Goal: Find specific page/section: Find specific page/section

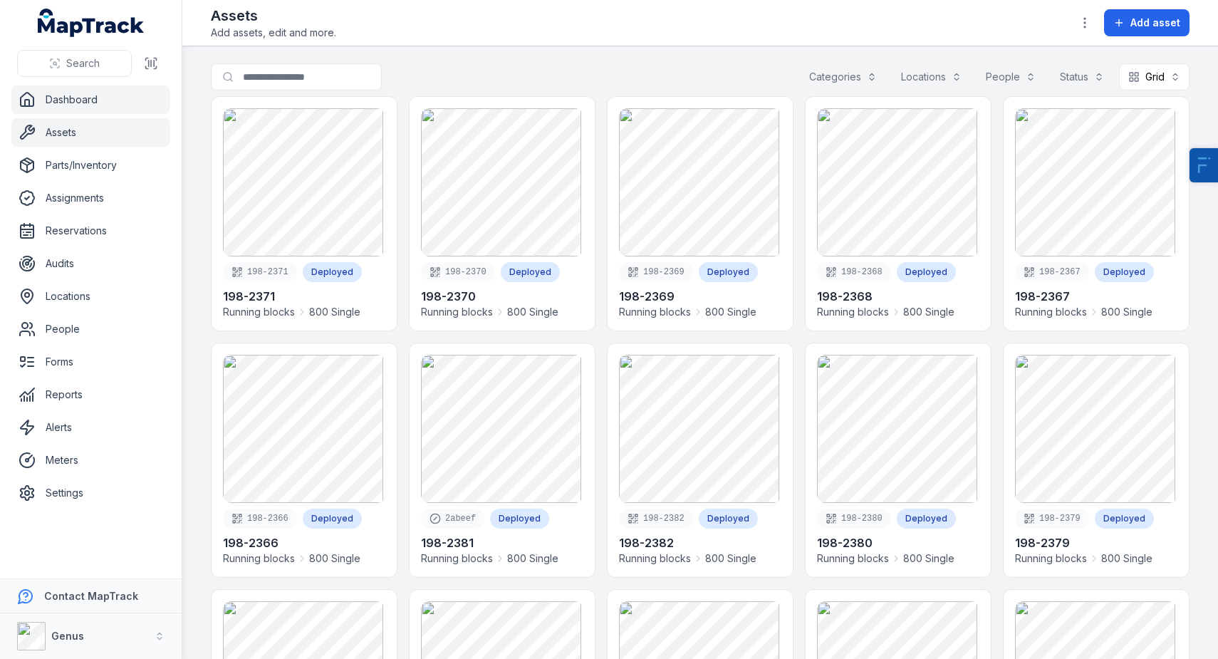
click at [108, 105] on link "Dashboard" at bounding box center [90, 100] width 159 height 29
click at [843, 83] on div "Categories" at bounding box center [843, 76] width 86 height 27
click at [803, 81] on div "Categories" at bounding box center [843, 76] width 86 height 27
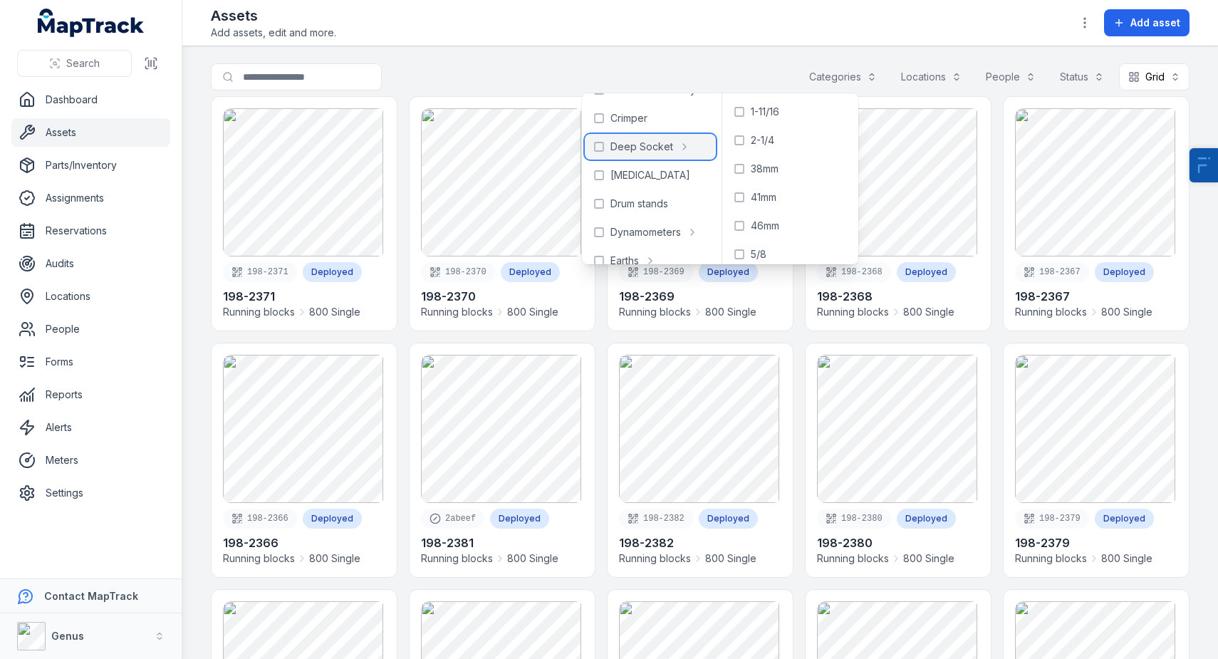
click at [656, 145] on span "Deep Socket" at bounding box center [642, 147] width 63 height 14
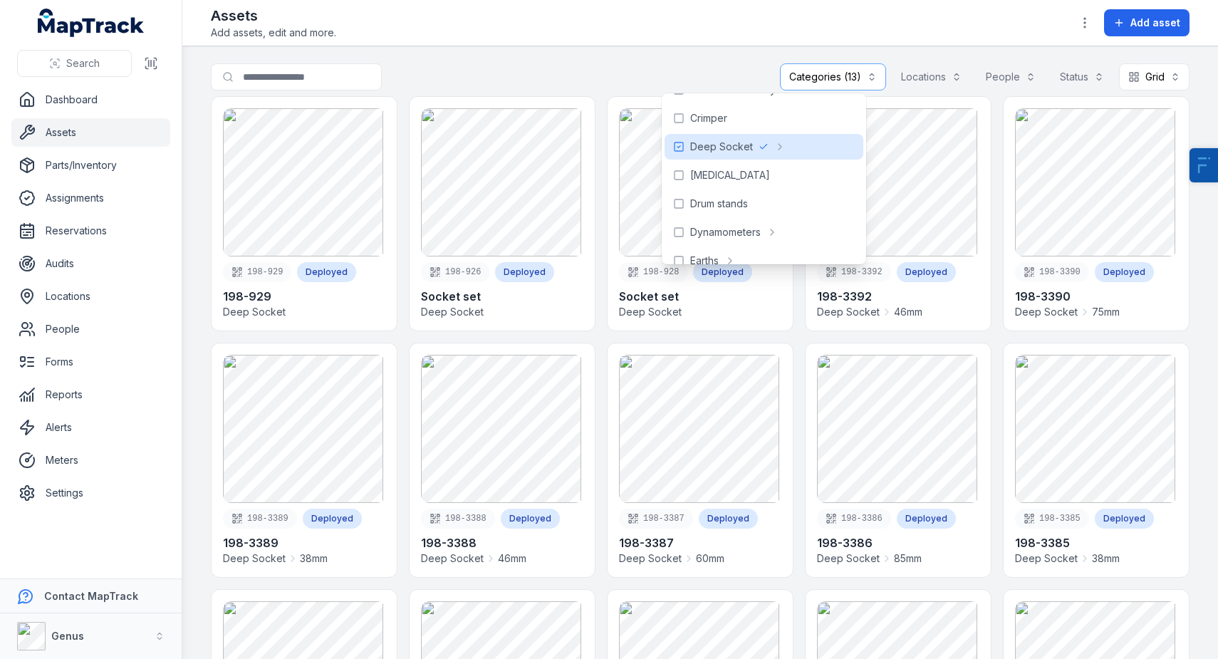
click at [695, 33] on div "Assets Add assets, edit and more. Add asset" at bounding box center [700, 23] width 979 height 34
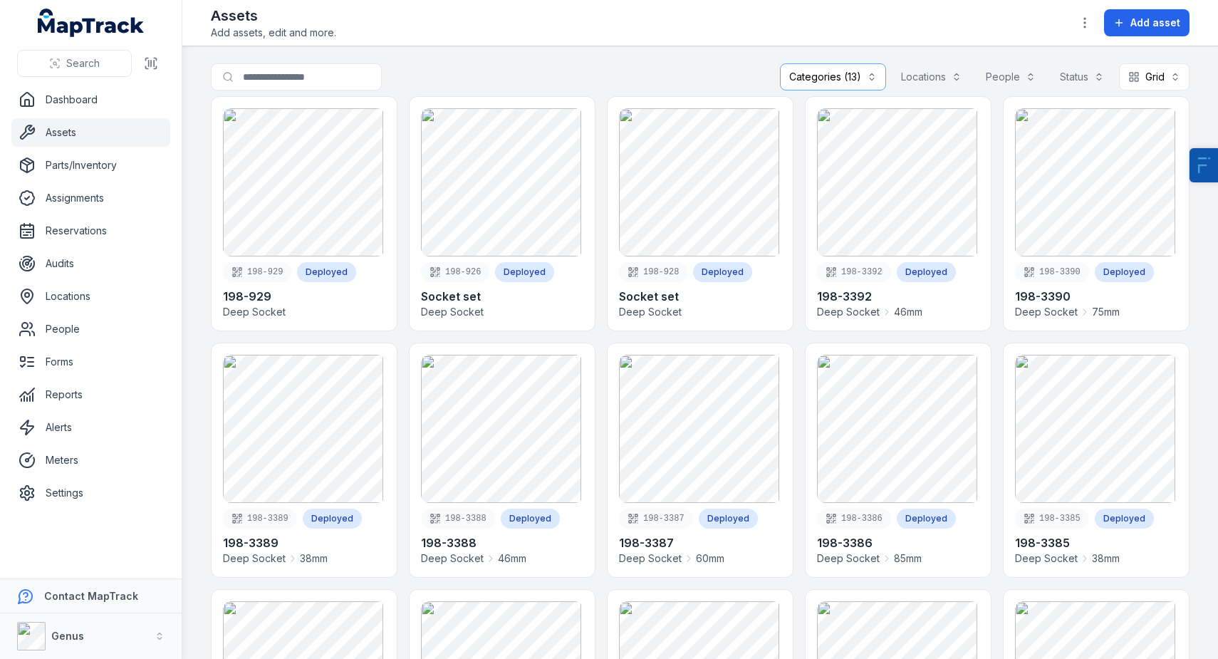
click at [520, 35] on div "Assets Add assets, edit and more. Add asset" at bounding box center [700, 23] width 979 height 34
click at [822, 76] on div "Categories (13)" at bounding box center [833, 76] width 106 height 27
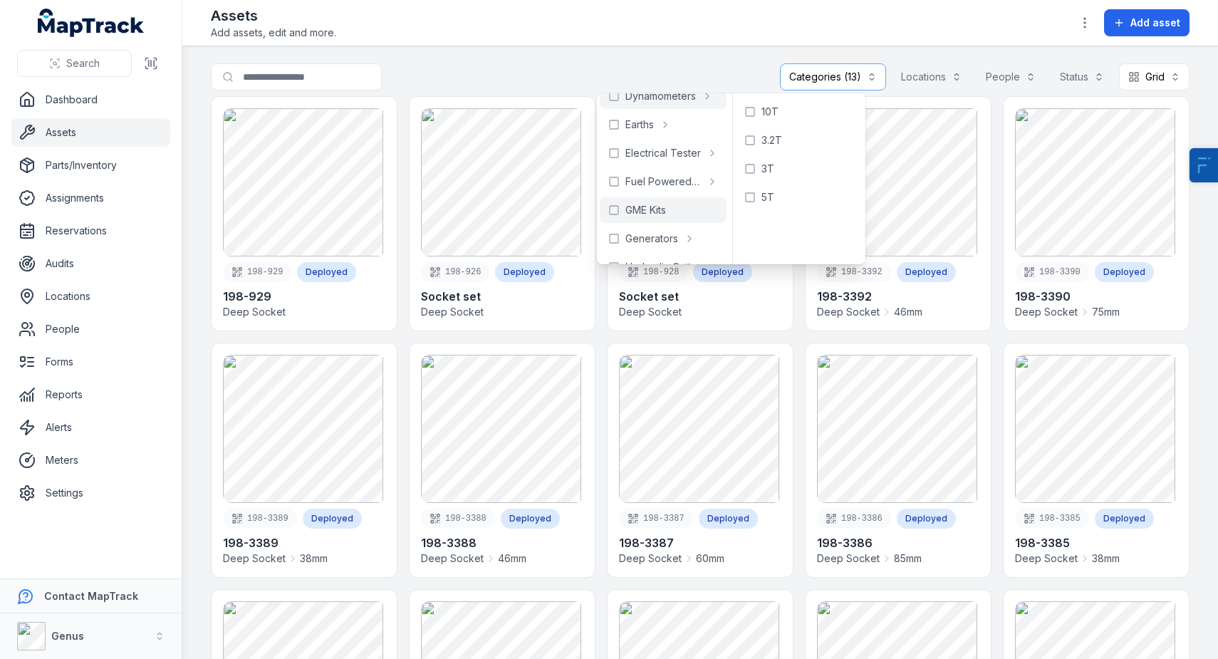
scroll to position [472, 0]
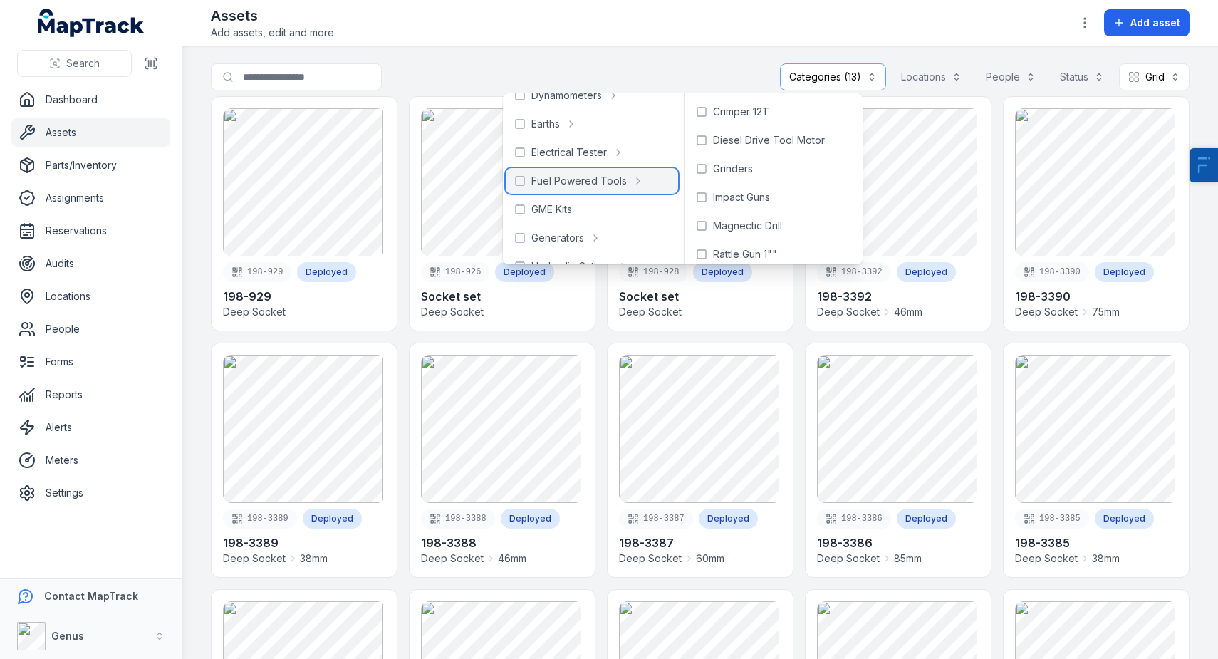
click at [602, 182] on span "Fuel Powered Tools" at bounding box center [579, 181] width 95 height 14
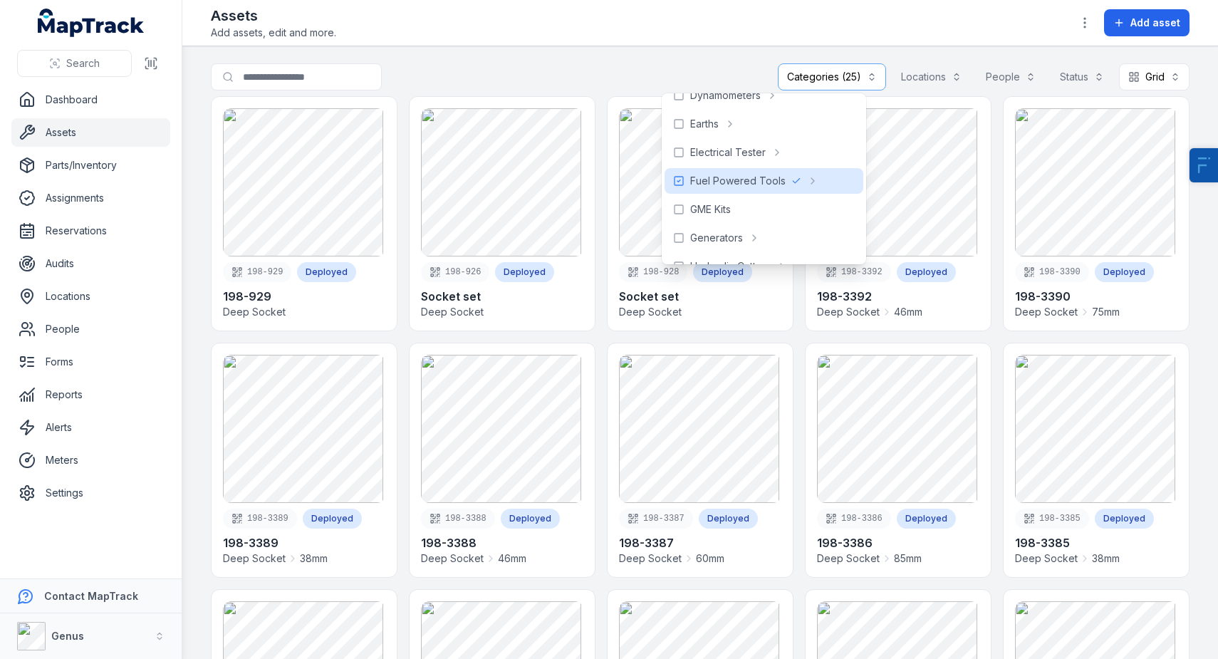
click at [612, 19] on div "Assets Add assets, edit and more. Add asset" at bounding box center [700, 23] width 979 height 34
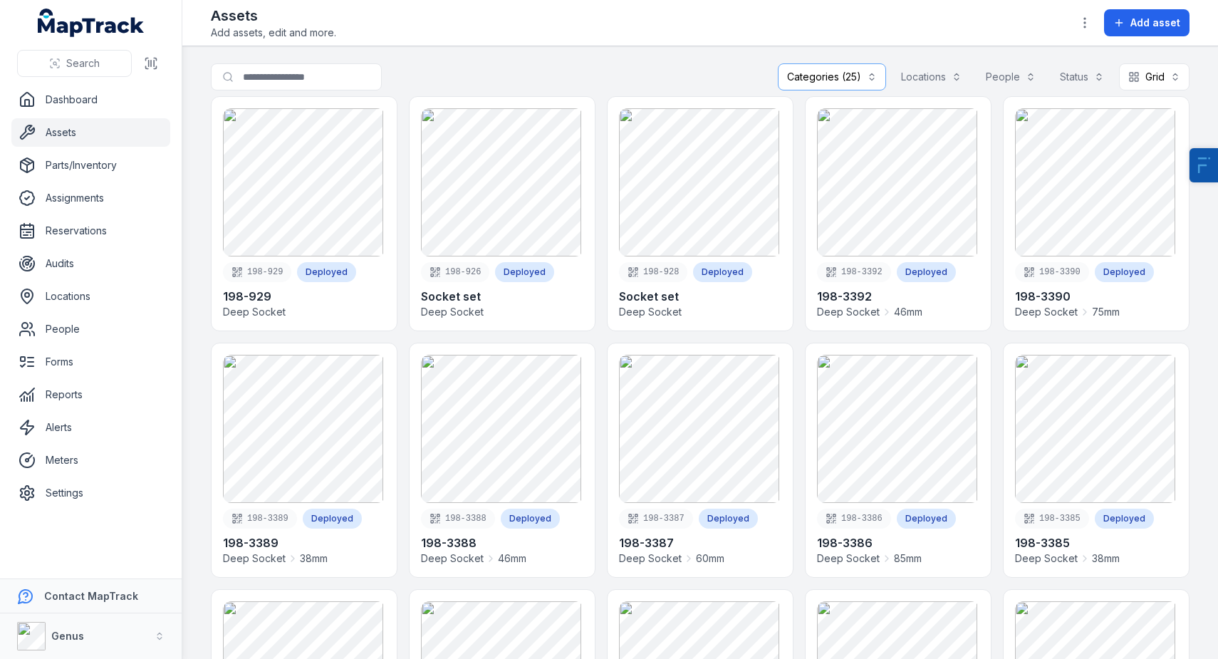
click at [799, 81] on div "Categories (25)" at bounding box center [832, 76] width 108 height 27
click at [122, 128] on link "Assets" at bounding box center [90, 132] width 159 height 29
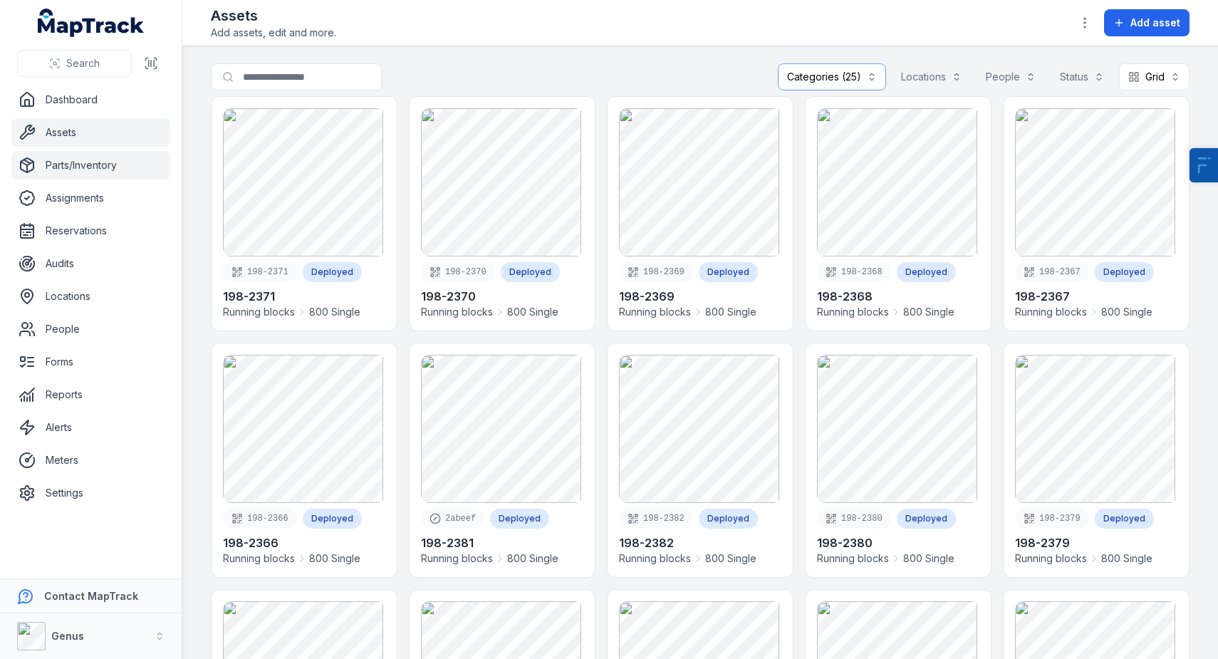
click at [113, 156] on link "Parts/Inventory" at bounding box center [90, 165] width 159 height 29
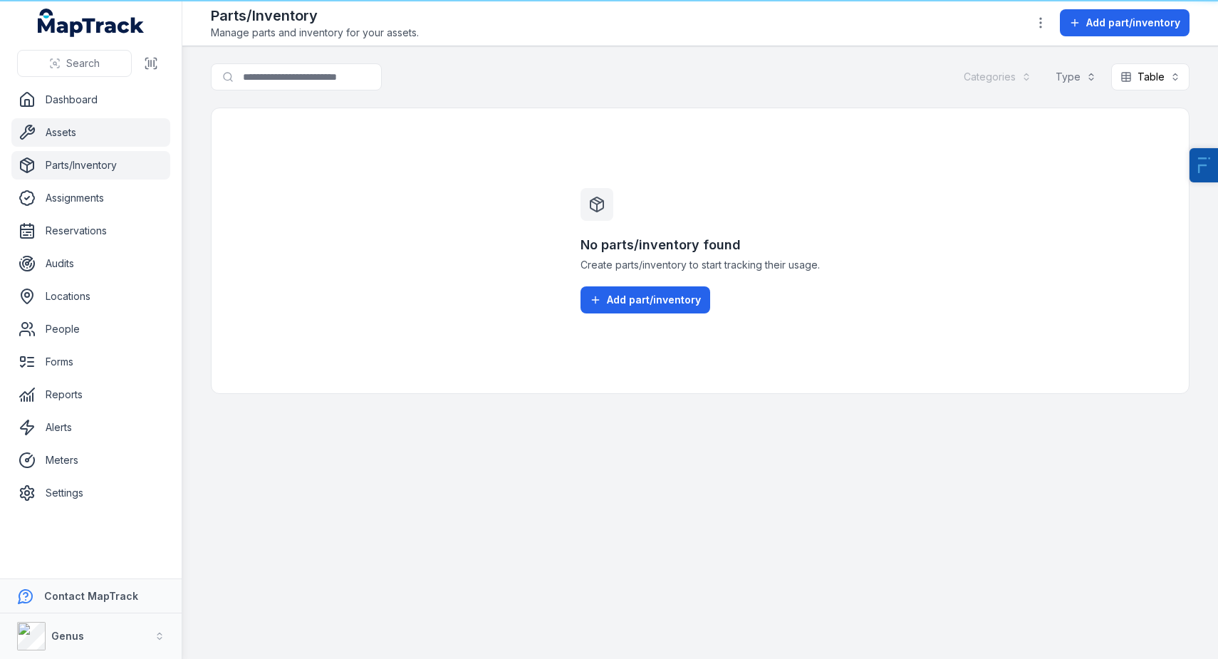
click at [107, 133] on link "Assets" at bounding box center [90, 132] width 159 height 29
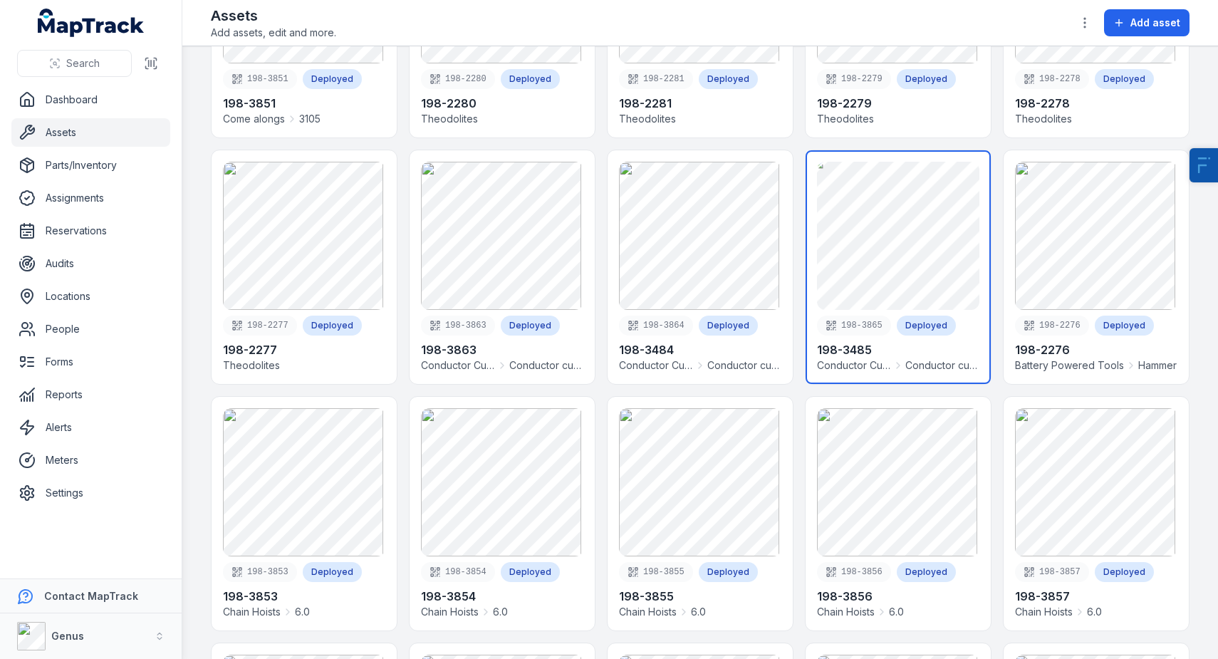
scroll to position [6111, 0]
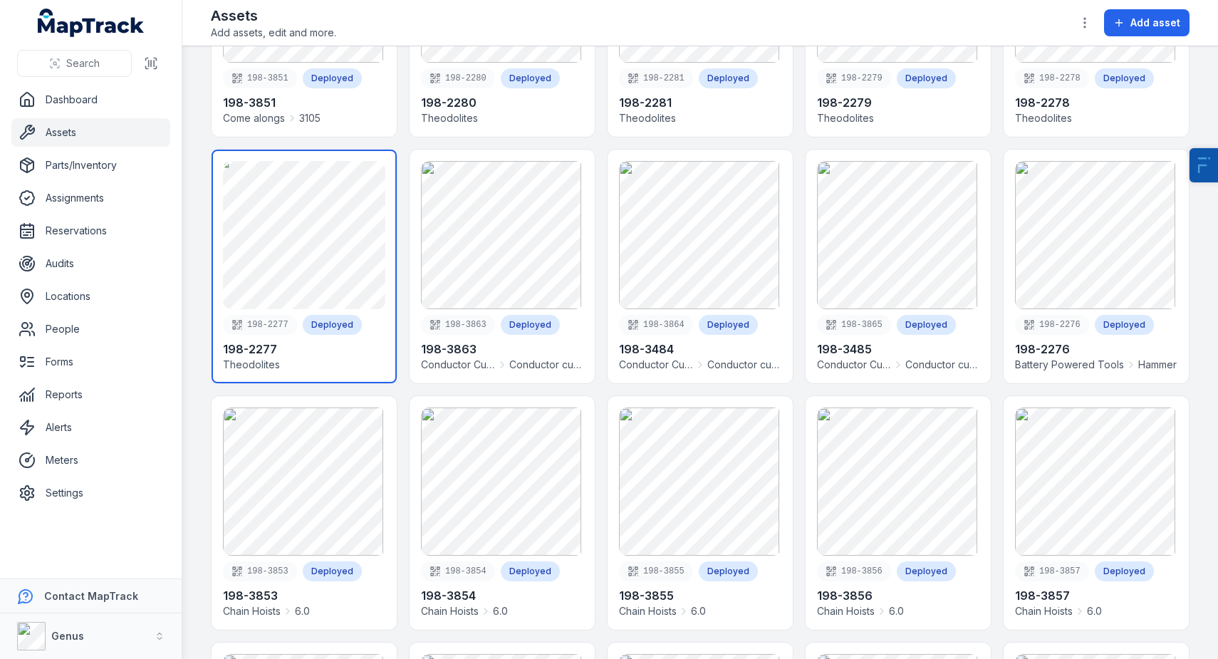
click at [326, 256] on link at bounding box center [304, 267] width 185 height 234
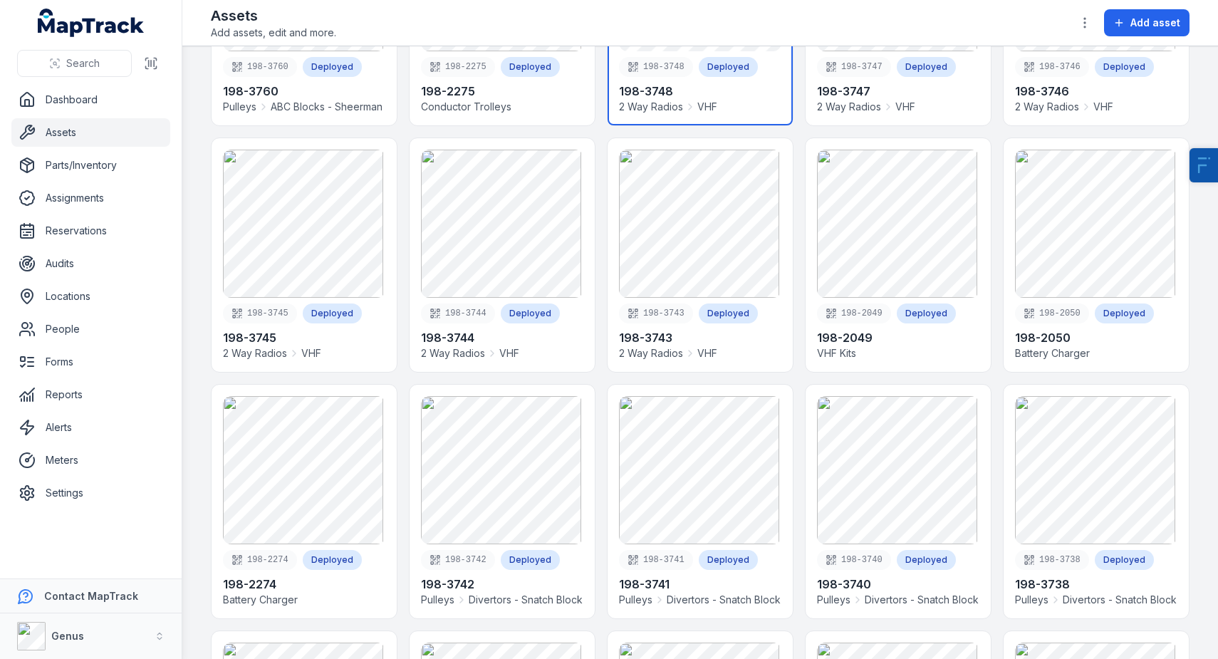
scroll to position [12859, 0]
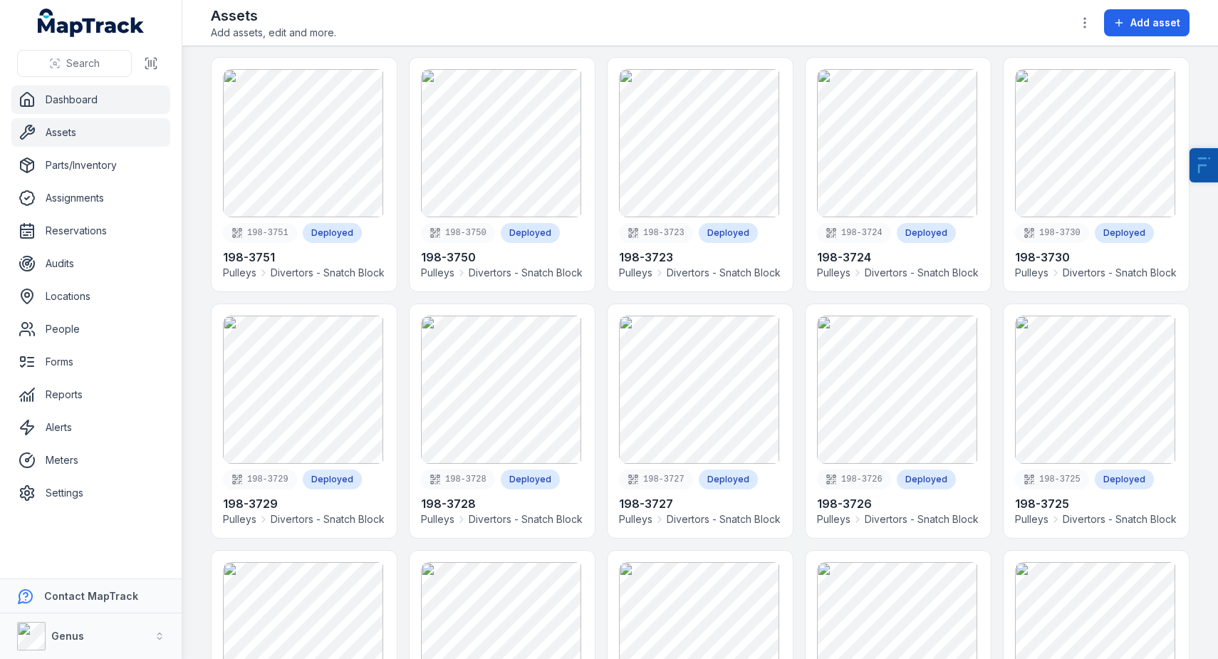
click at [114, 107] on link "Dashboard" at bounding box center [90, 100] width 159 height 29
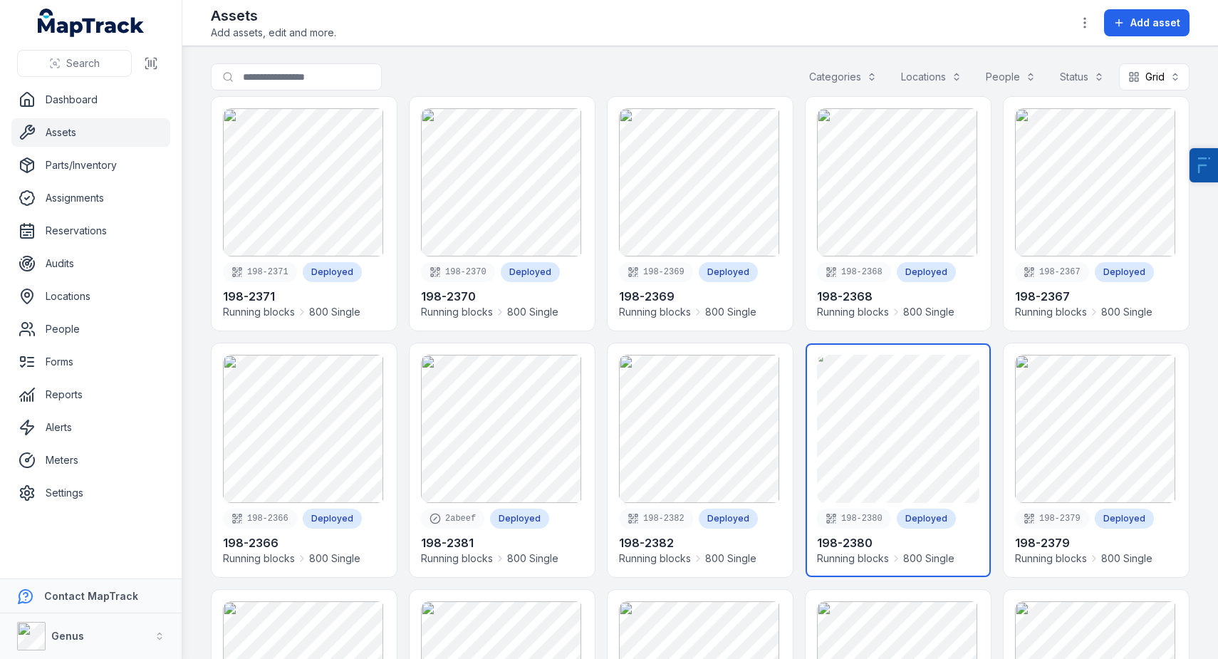
click at [913, 465] on link at bounding box center [898, 460] width 185 height 234
